Goal: Task Accomplishment & Management: Manage account settings

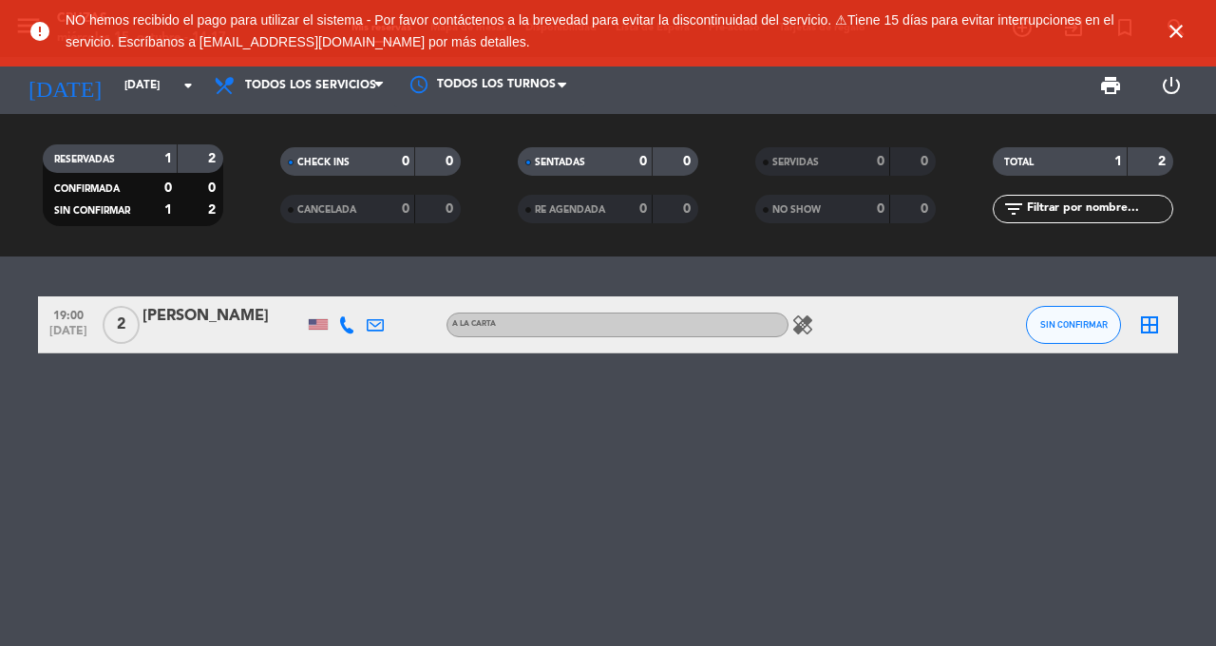
click at [1139, 43] on span "NO hemos recibido el pago para utilizar el sistema - Por favor contáctenos a la…" at bounding box center [608, 31] width 1085 height 63
click at [1167, 37] on icon "close" at bounding box center [1176, 31] width 23 height 23
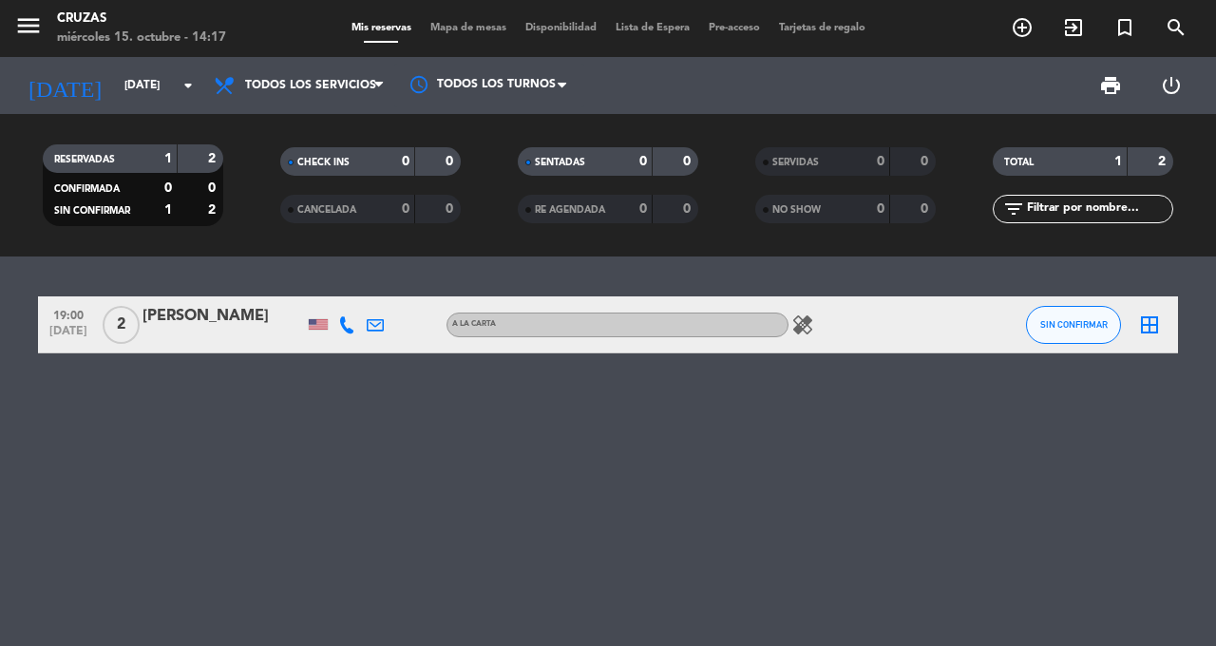
click at [57, 42] on div "miércoles 15. octubre - 14:17" at bounding box center [141, 37] width 169 height 19
click at [38, 34] on icon "menu" at bounding box center [28, 25] width 28 height 28
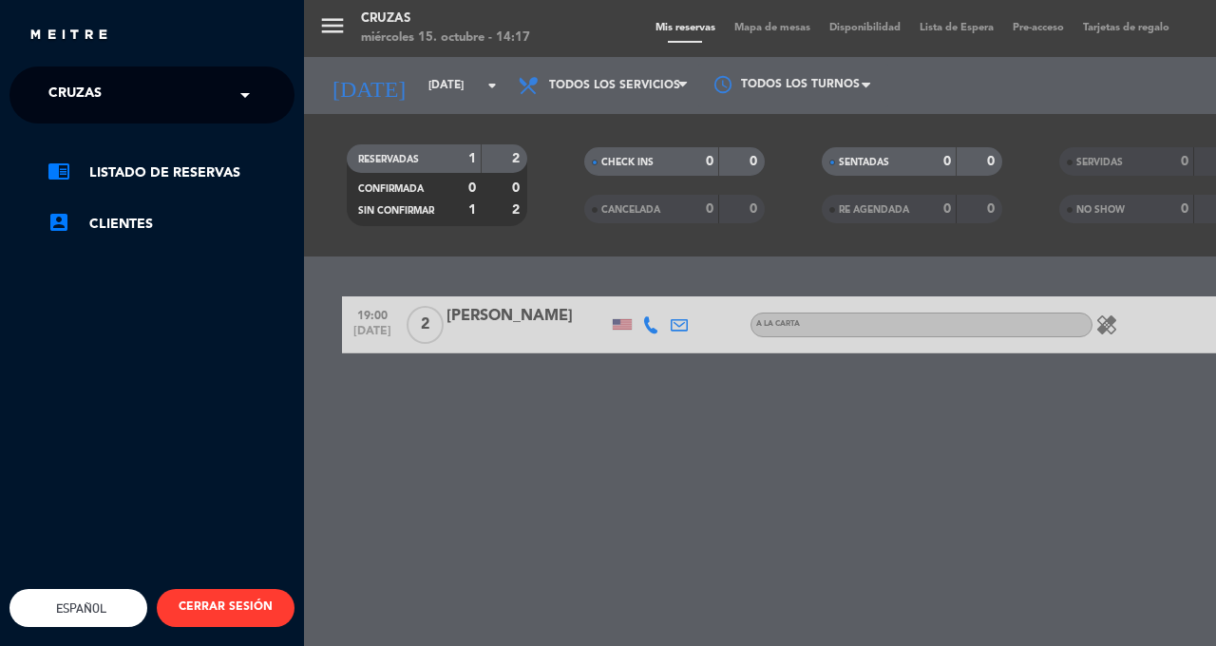
click at [237, 90] on span at bounding box center [250, 95] width 32 height 40
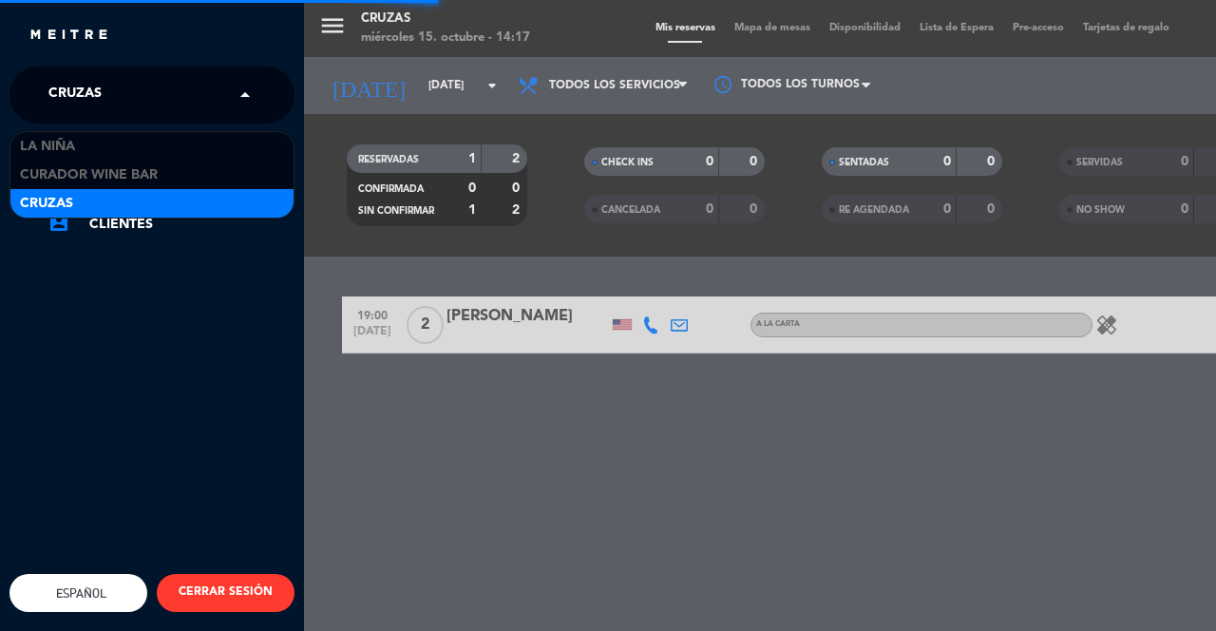
click at [197, 176] on div "Curador Wine Bar" at bounding box center [151, 175] width 283 height 28
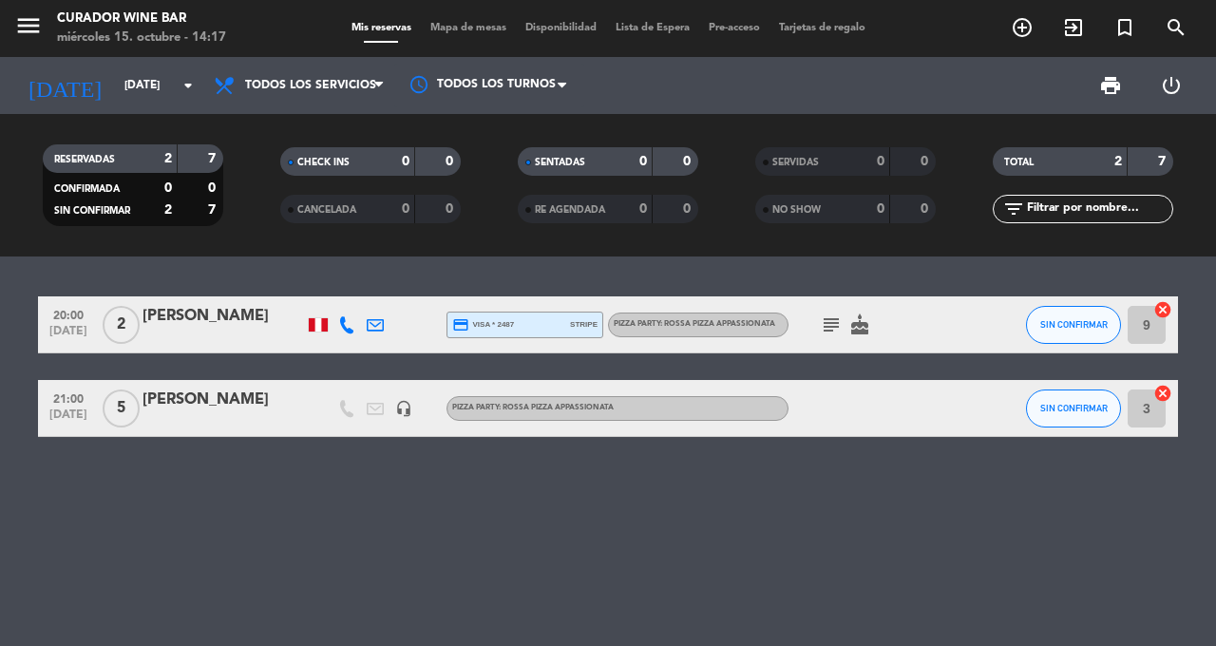
click at [345, 407] on icon at bounding box center [346, 408] width 17 height 17
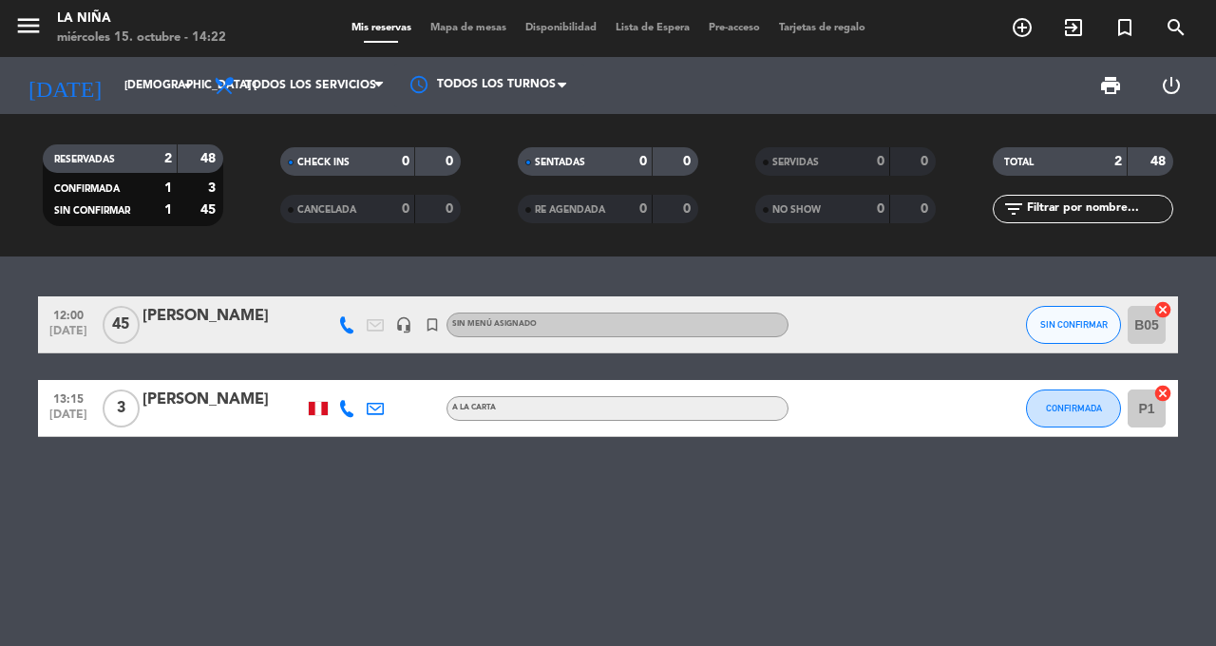
click at [18, 32] on icon "menu" at bounding box center [28, 25] width 28 height 28
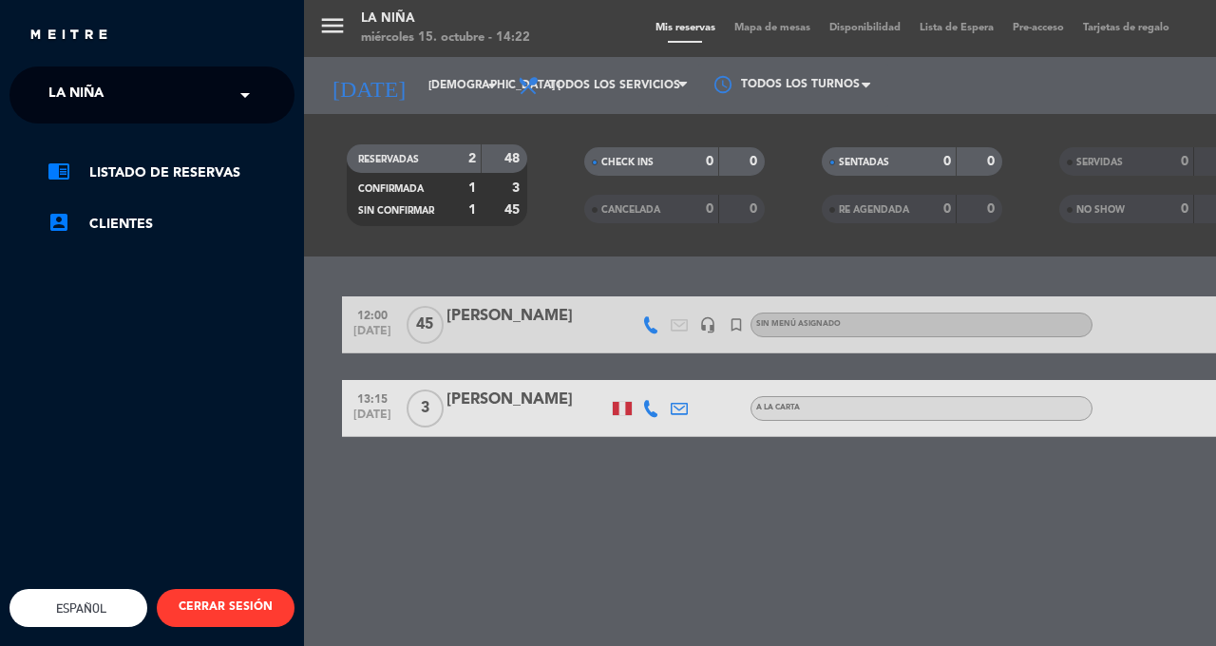
click at [188, 89] on input "text" at bounding box center [154, 96] width 232 height 42
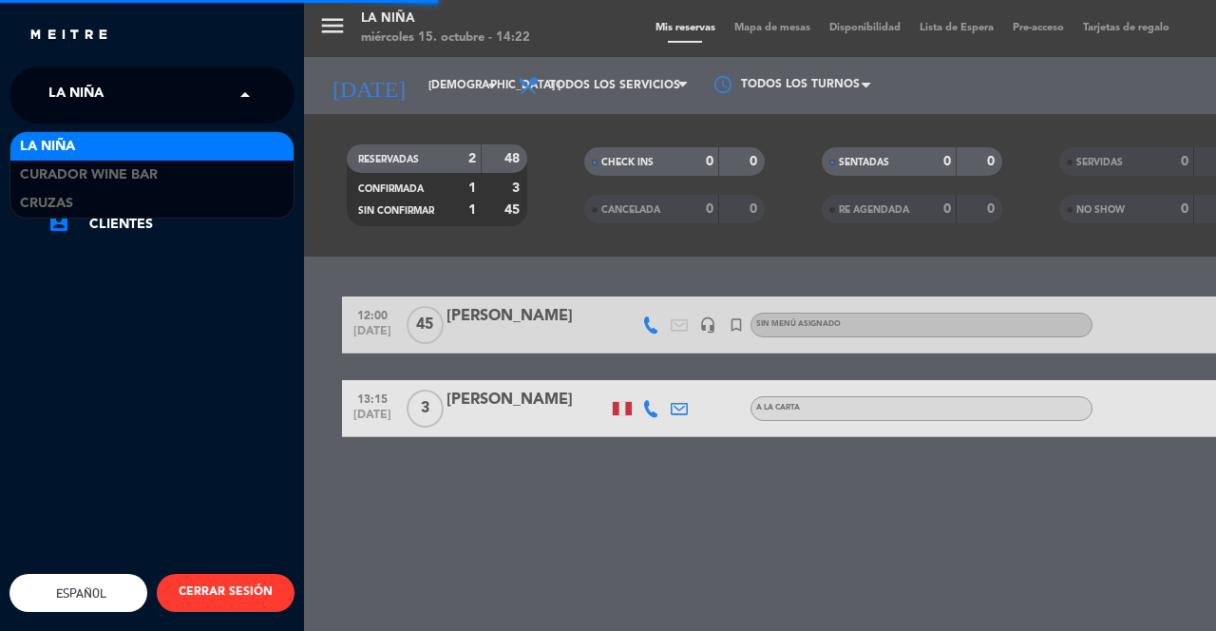
click at [157, 172] on span "Curador Wine Bar" at bounding box center [89, 175] width 138 height 22
